Goal: Transaction & Acquisition: Purchase product/service

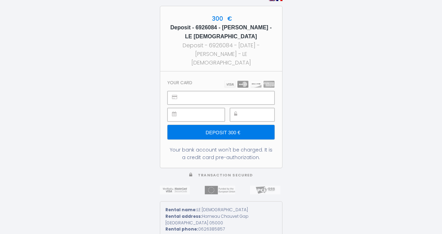
click at [223, 129] on input "Deposit 300 €" at bounding box center [221, 132] width 107 height 15
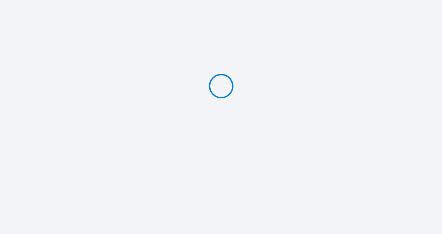
type input "Deposit 300 €"
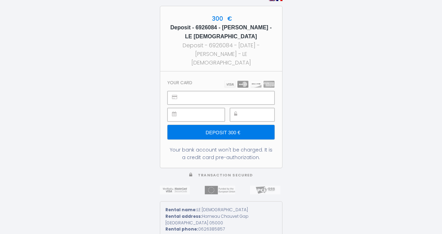
click at [234, 131] on input "Deposit 300 €" at bounding box center [221, 132] width 107 height 15
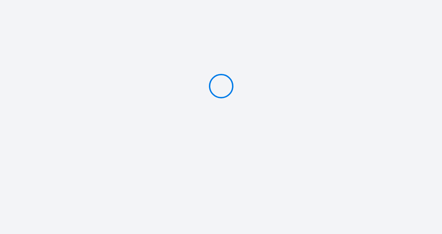
type input "Deposit 300 €"
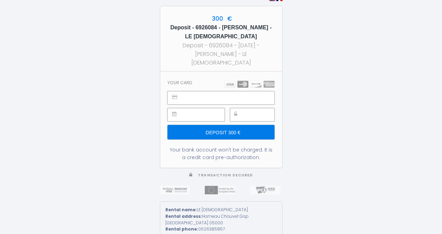
click at [216, 131] on input "Deposit 300 €" at bounding box center [221, 132] width 107 height 15
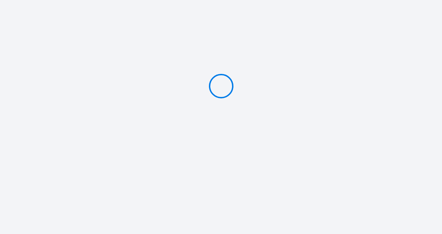
type input "Deposit 300 €"
